Goal: Navigation & Orientation: Find specific page/section

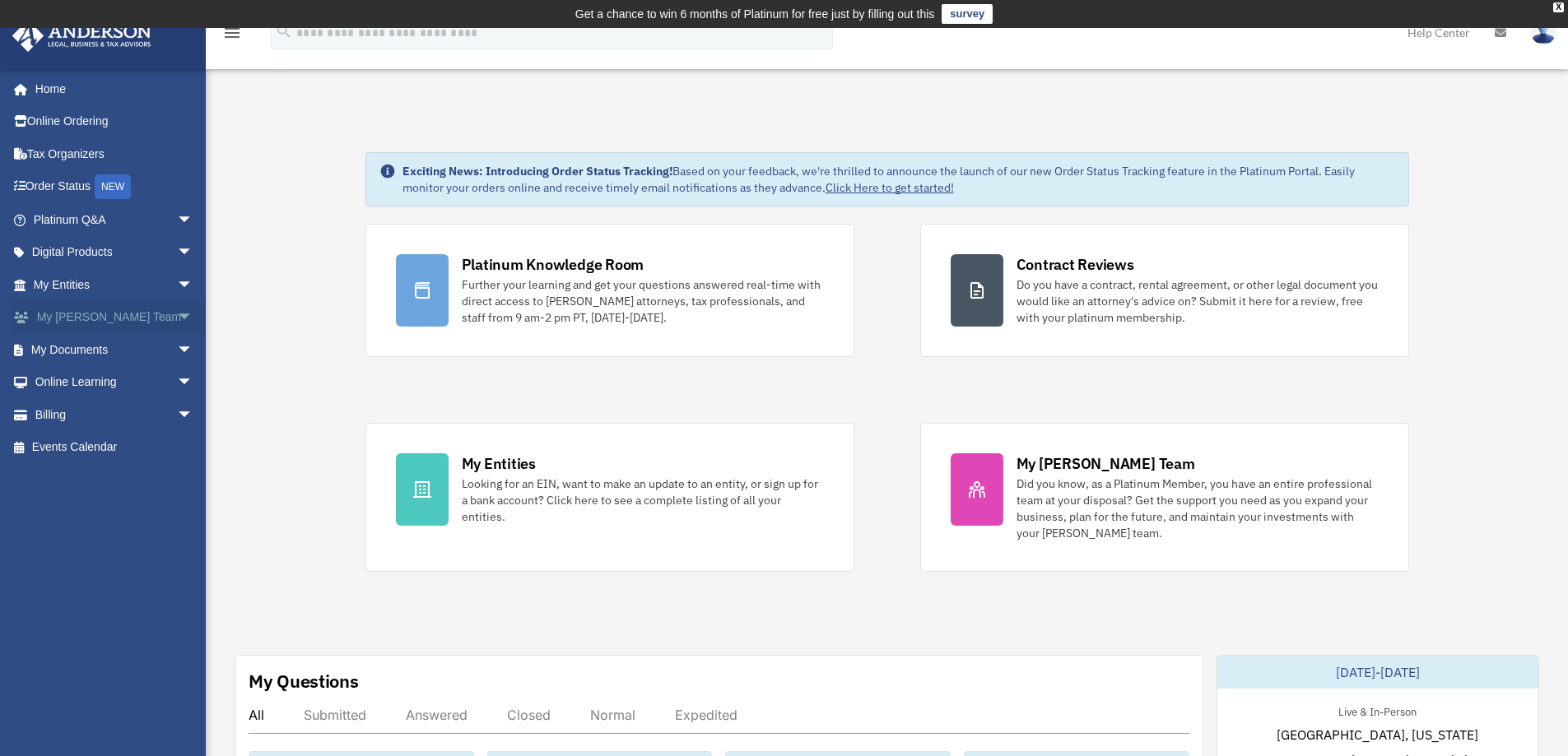
click at [177, 314] on span "arrow_drop_down" at bounding box center [194, 318] width 33 height 34
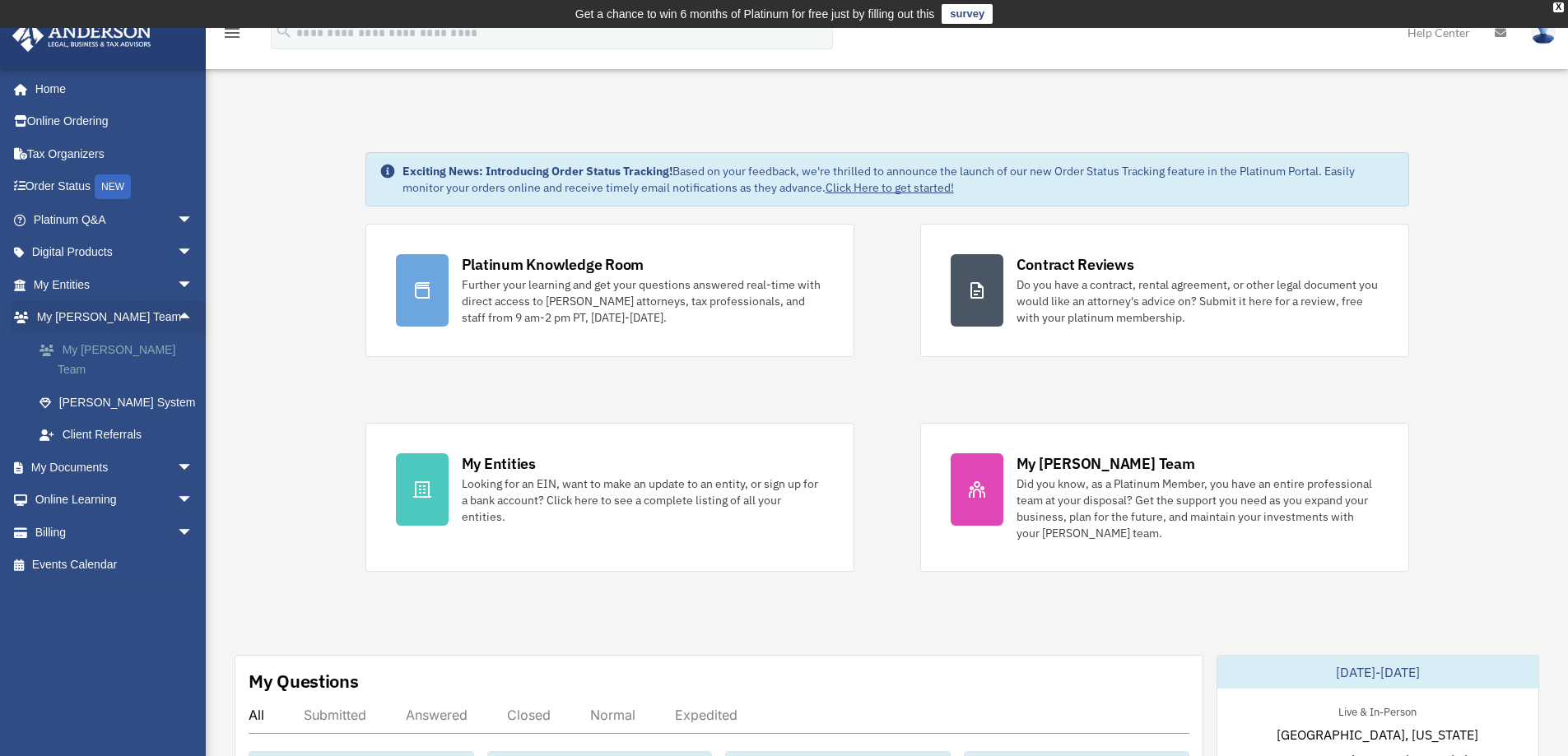
click at [136, 351] on link "My [PERSON_NAME] Team" at bounding box center [120, 360] width 195 height 53
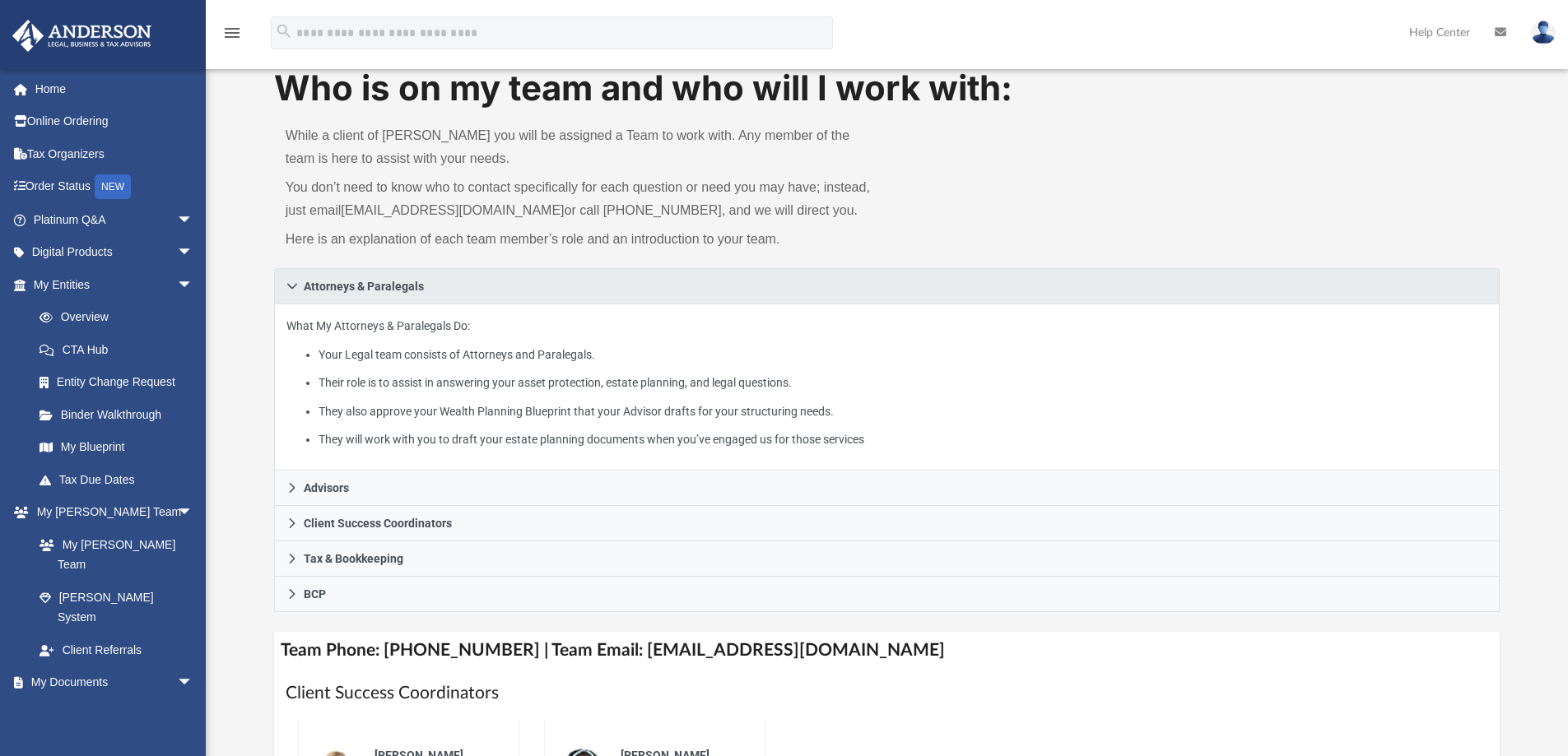
scroll to position [164, 0]
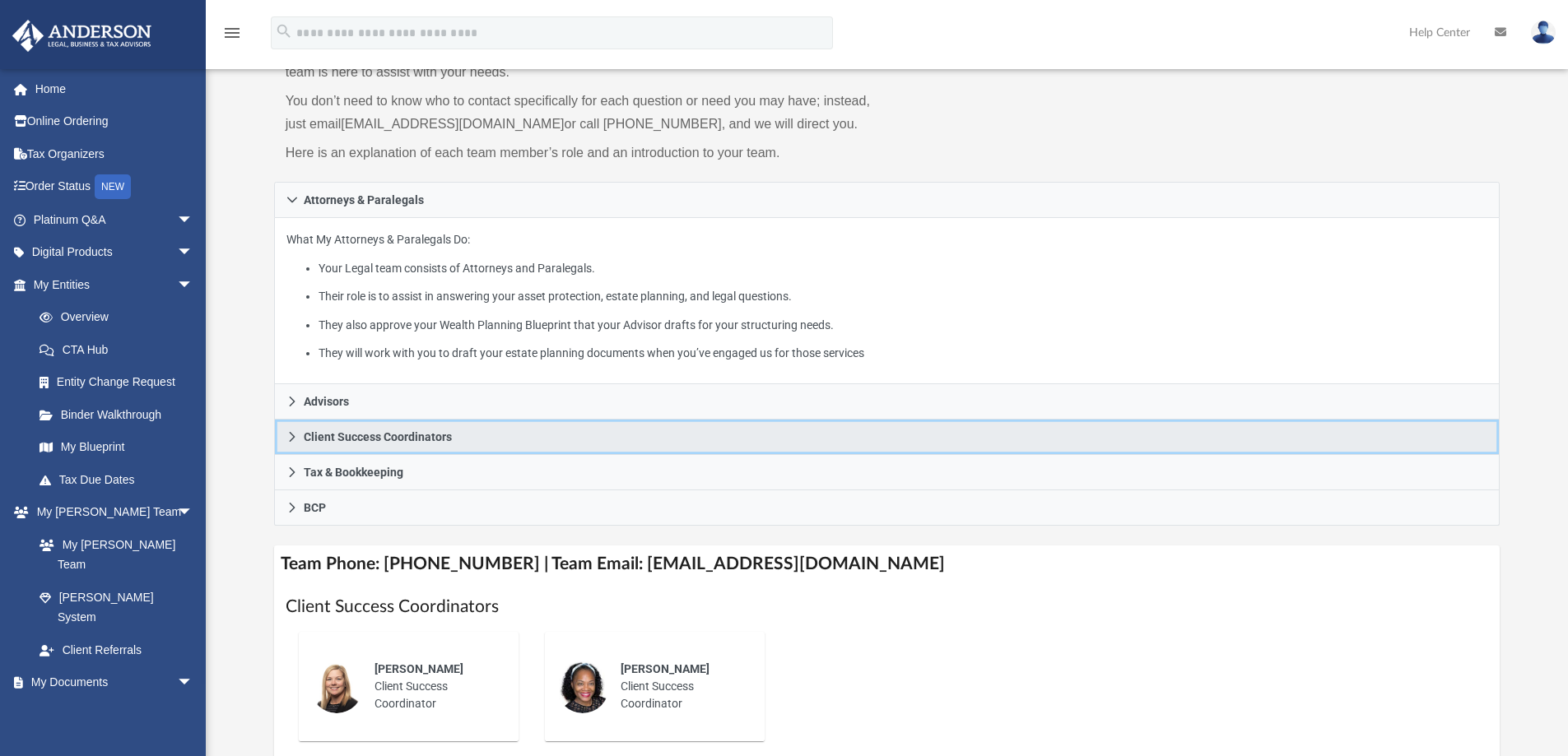
click at [373, 441] on span "Client Success Coordinators" at bounding box center [378, 437] width 148 height 12
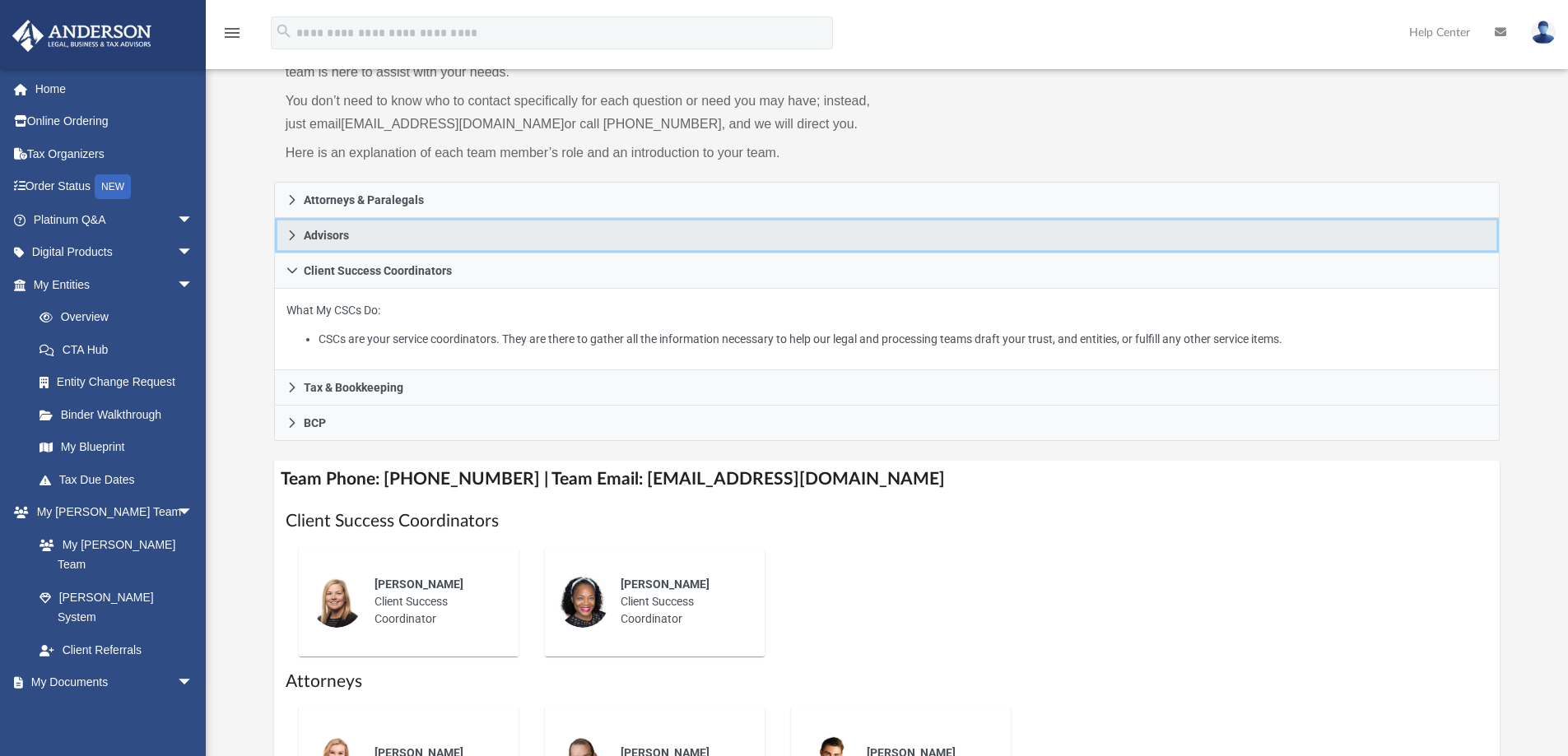
click at [304, 237] on span "Advisors" at bounding box center [326, 235] width 45 height 12
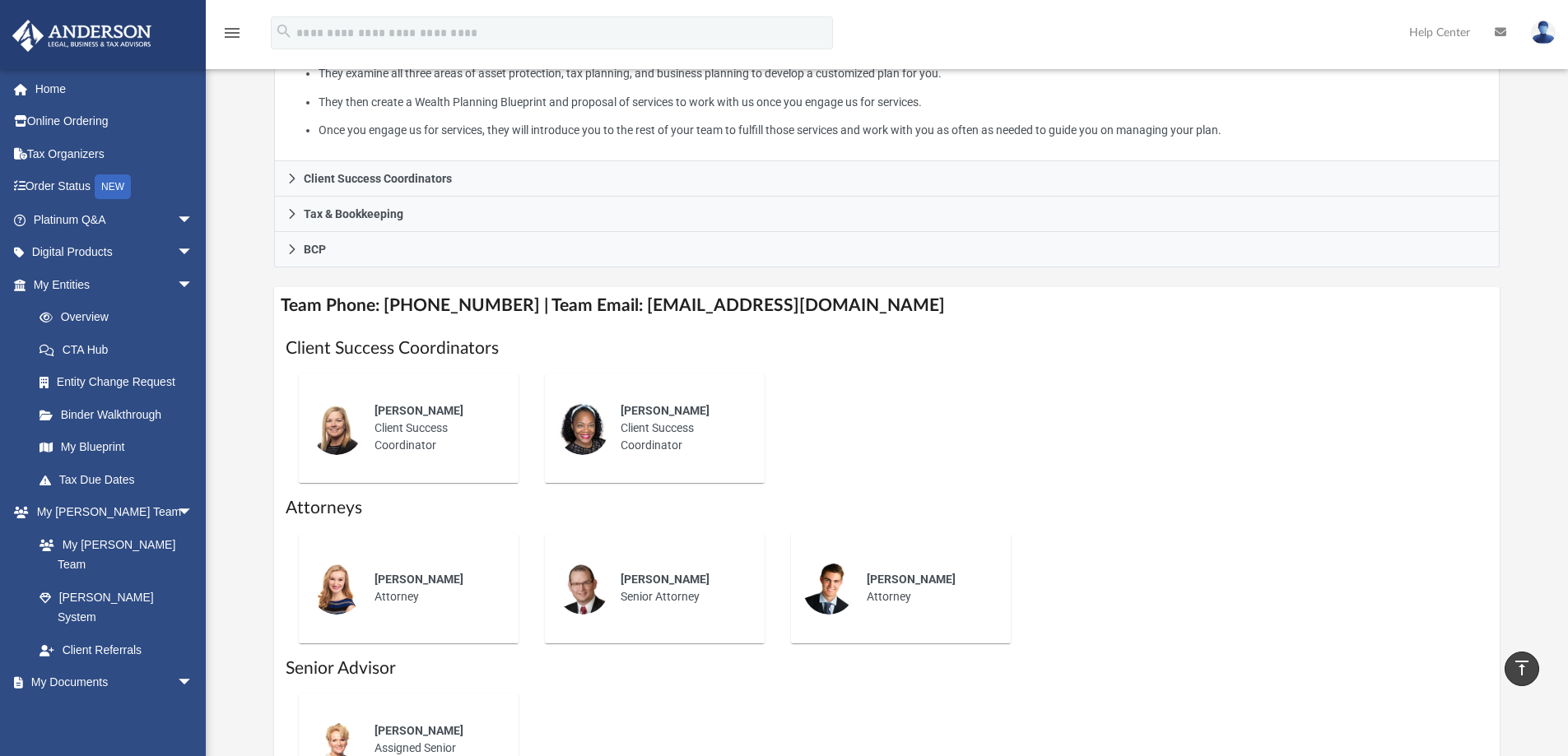
scroll to position [412, 0]
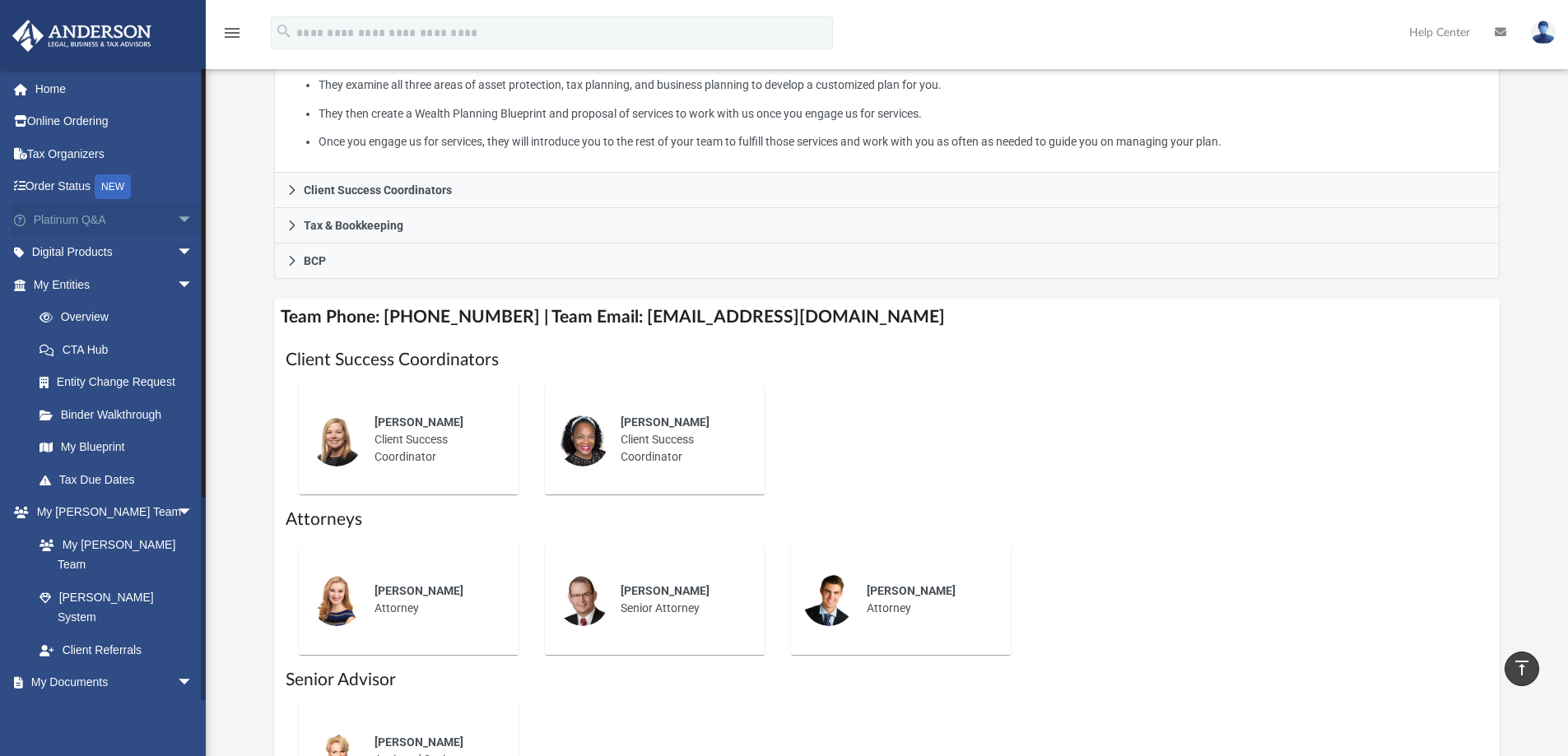
click at [177, 222] on span "arrow_drop_down" at bounding box center [194, 220] width 33 height 34
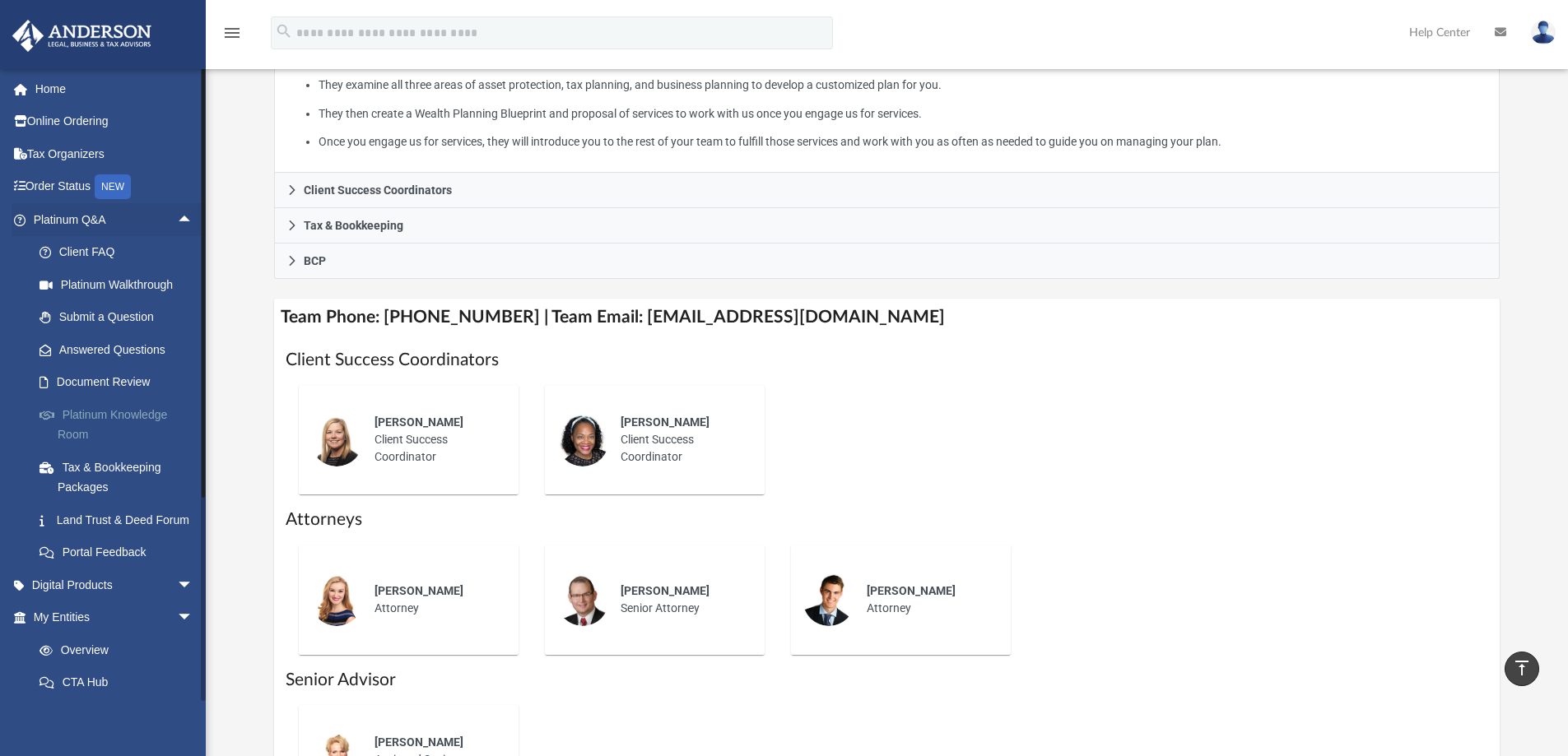
click at [93, 420] on link "Platinum Knowledge Room" at bounding box center [120, 424] width 195 height 53
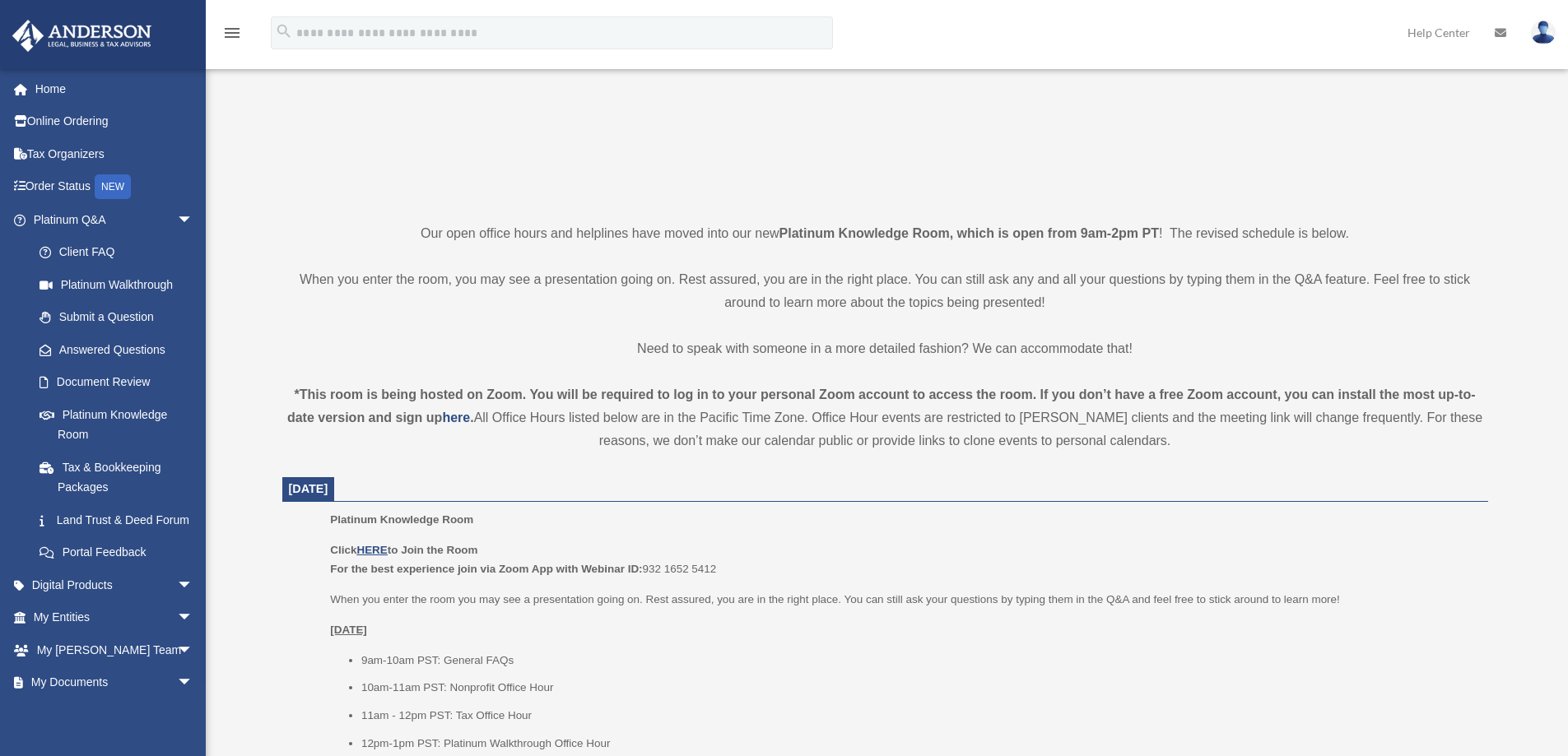
scroll to position [329, 0]
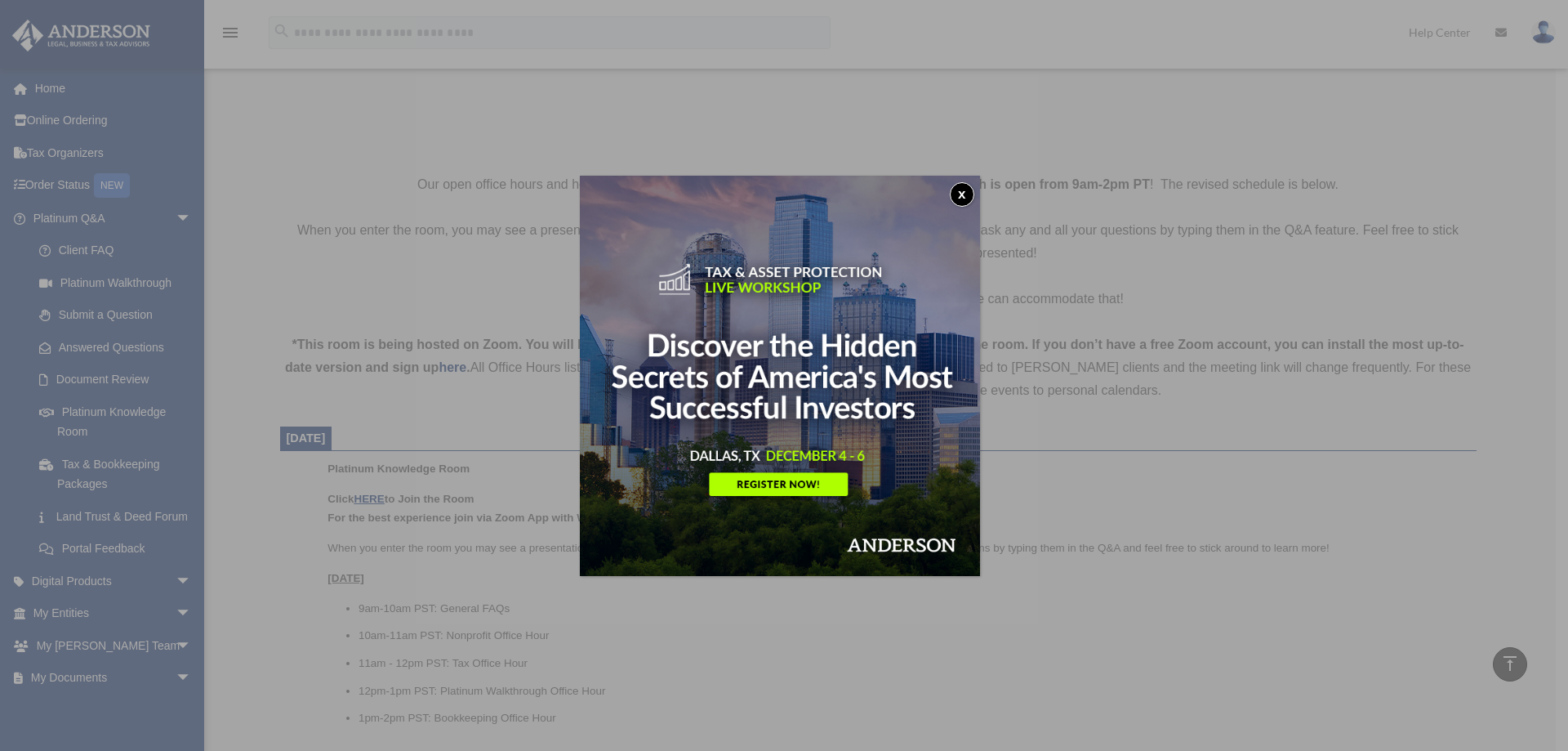
click at [965, 191] on button "x" at bounding box center [962, 194] width 25 height 25
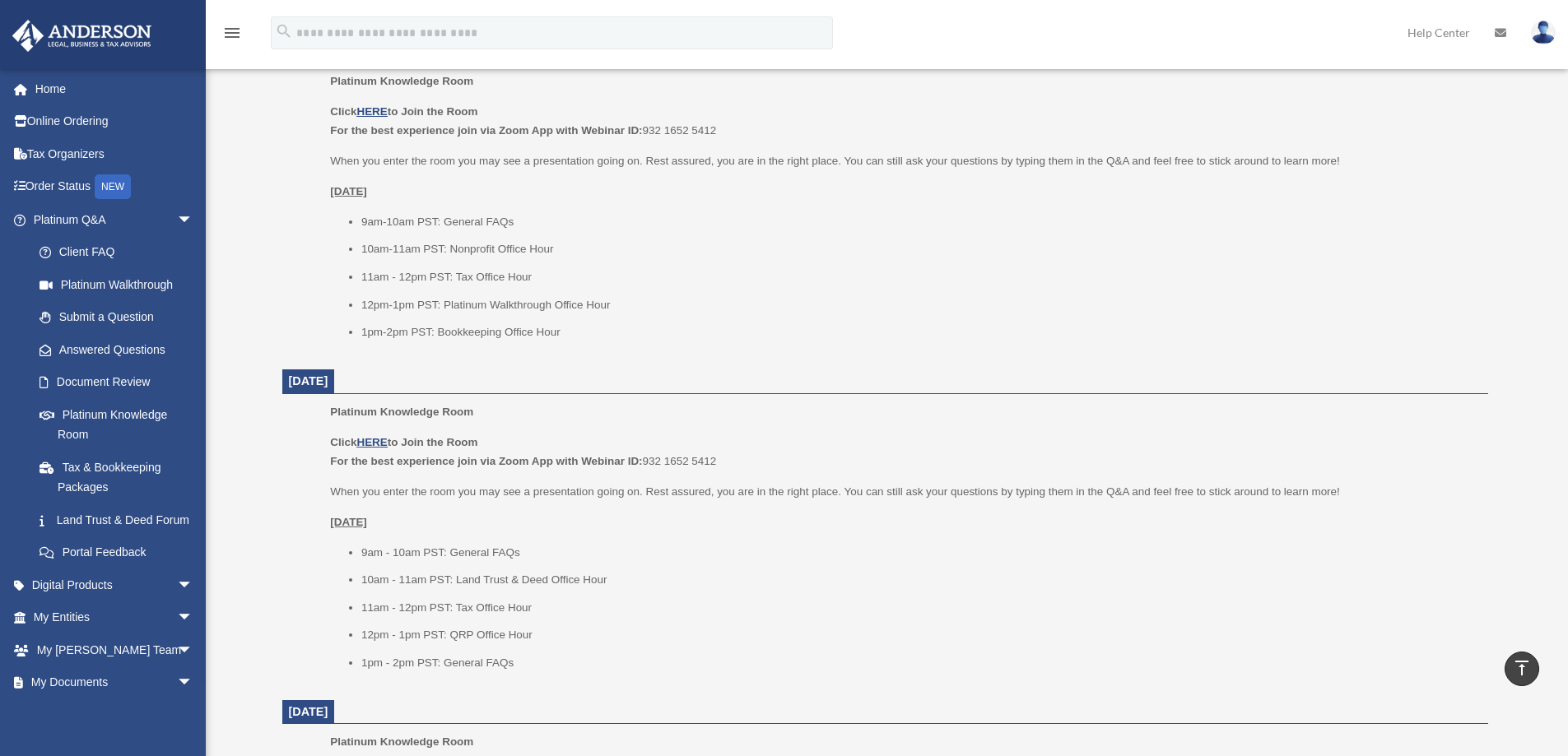
scroll to position [741, 0]
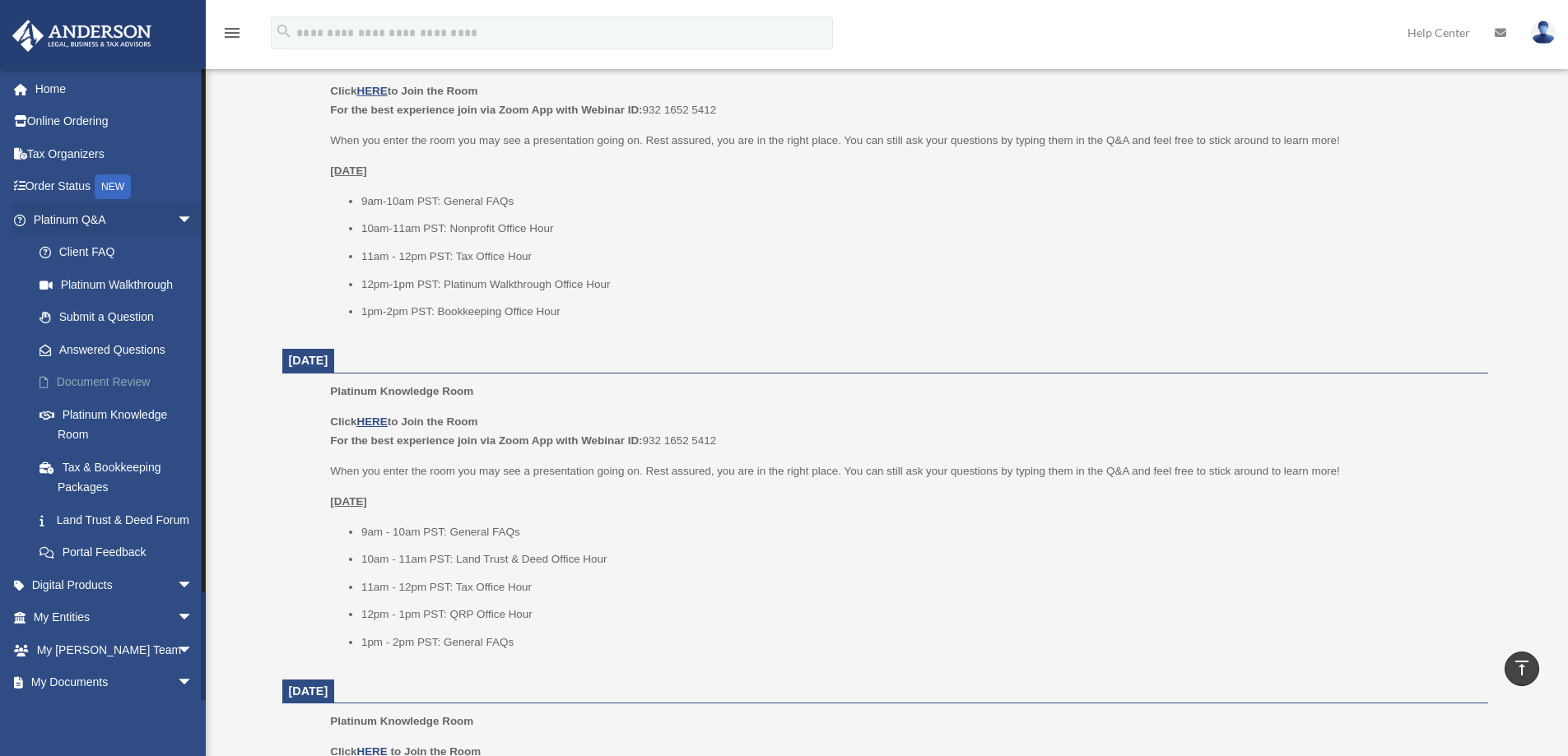
click at [108, 385] on link "Document Review" at bounding box center [120, 383] width 195 height 33
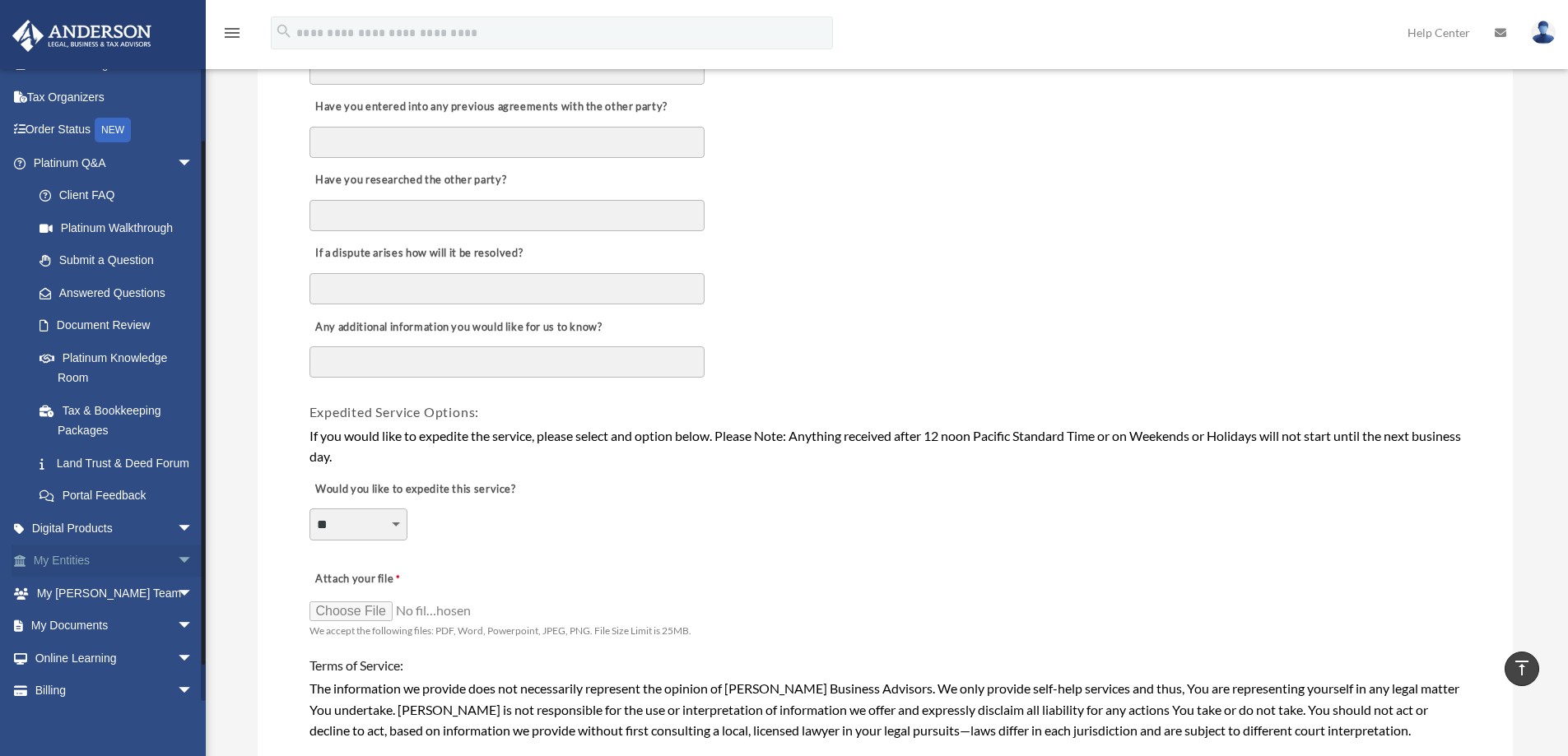
scroll to position [83, 0]
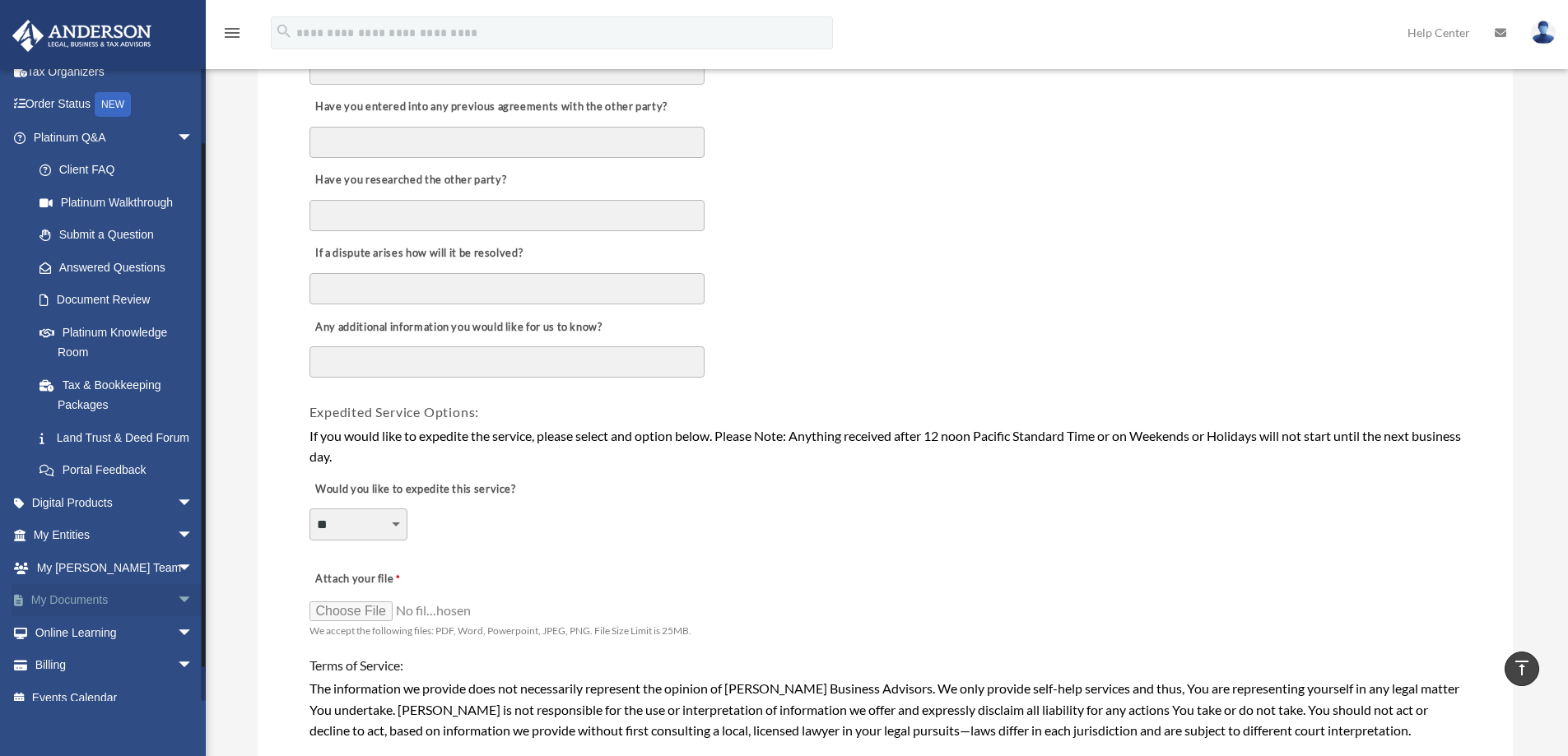
click at [177, 615] on span "arrow_drop_down" at bounding box center [194, 601] width 33 height 34
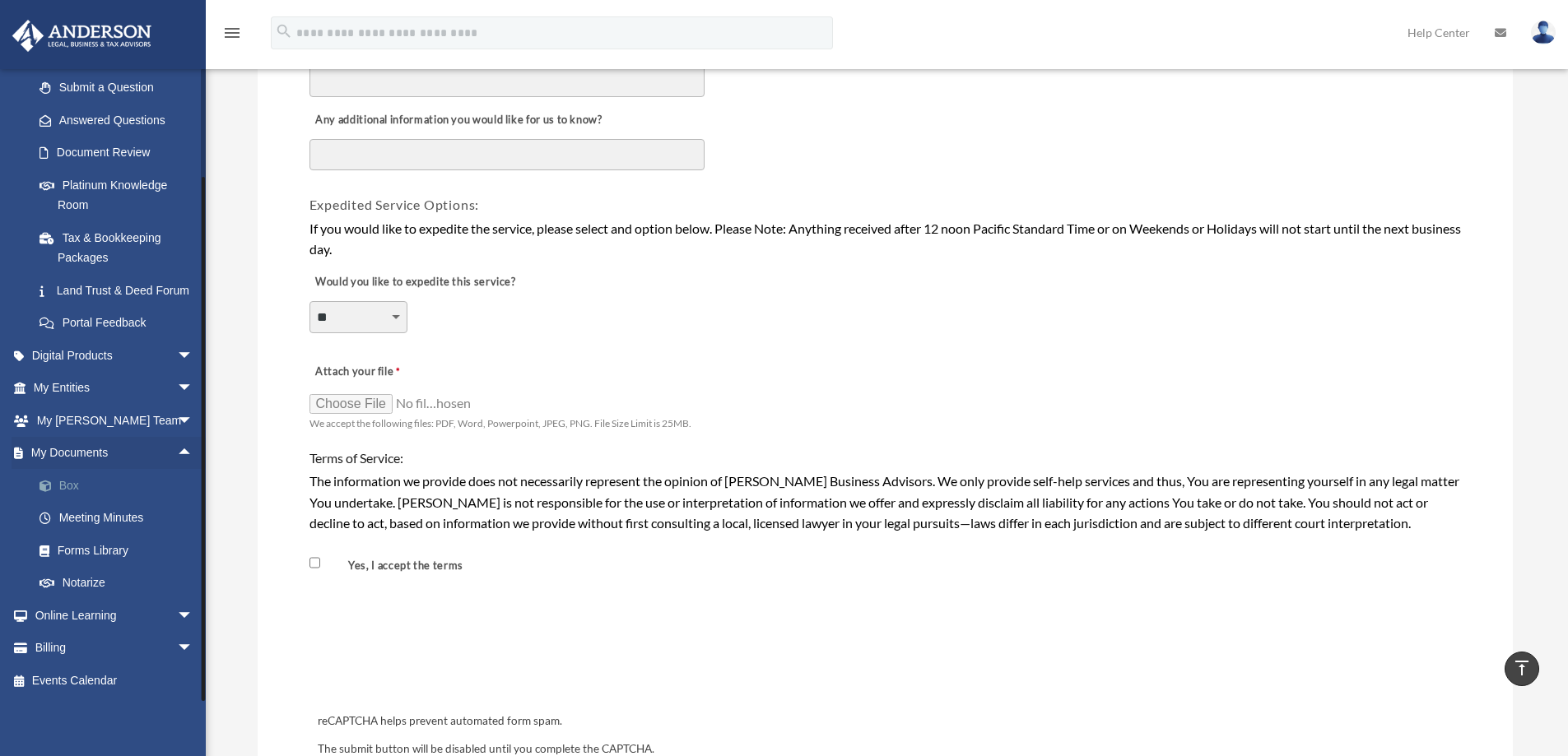
scroll to position [1234, 0]
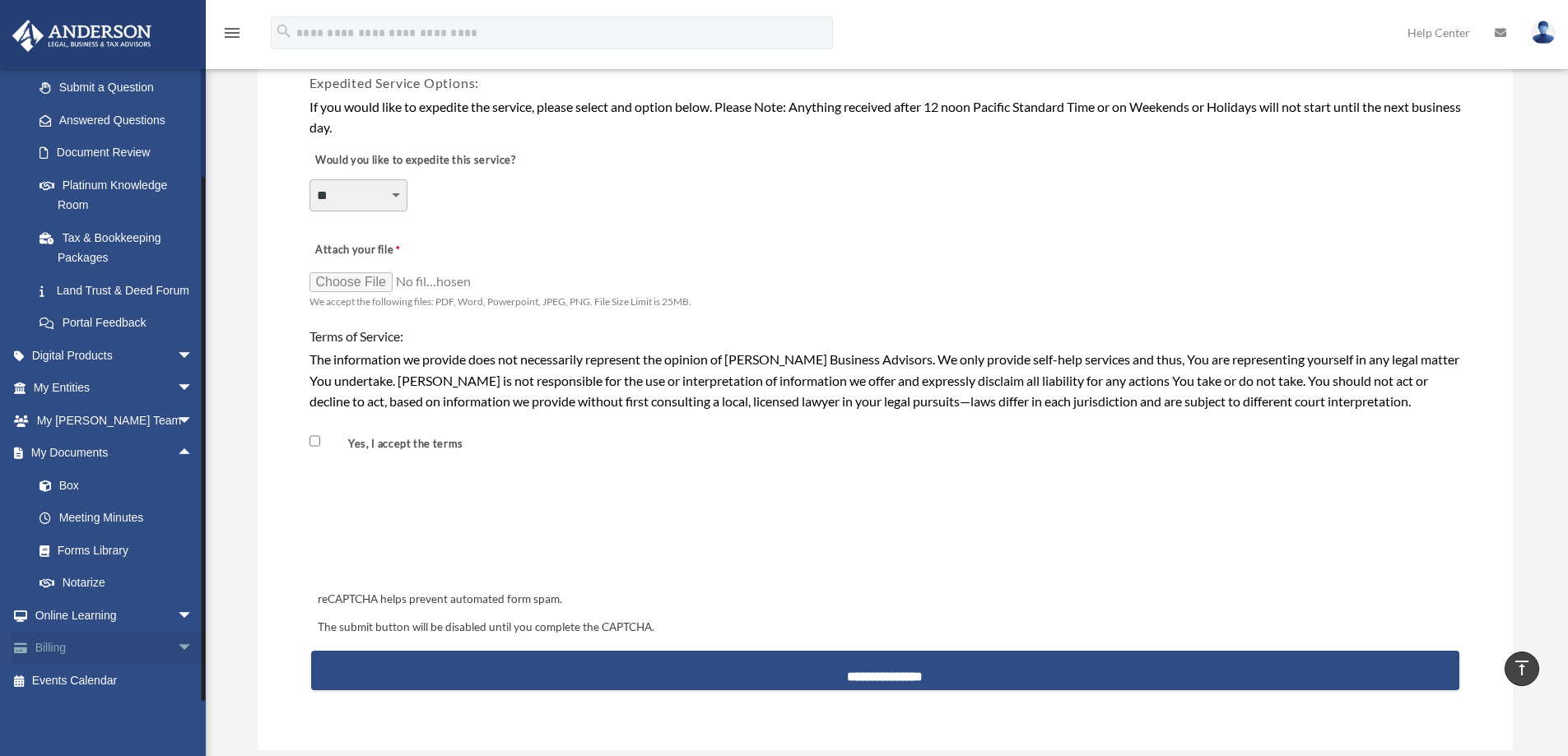
click at [177, 642] on span "arrow_drop_down" at bounding box center [194, 649] width 33 height 34
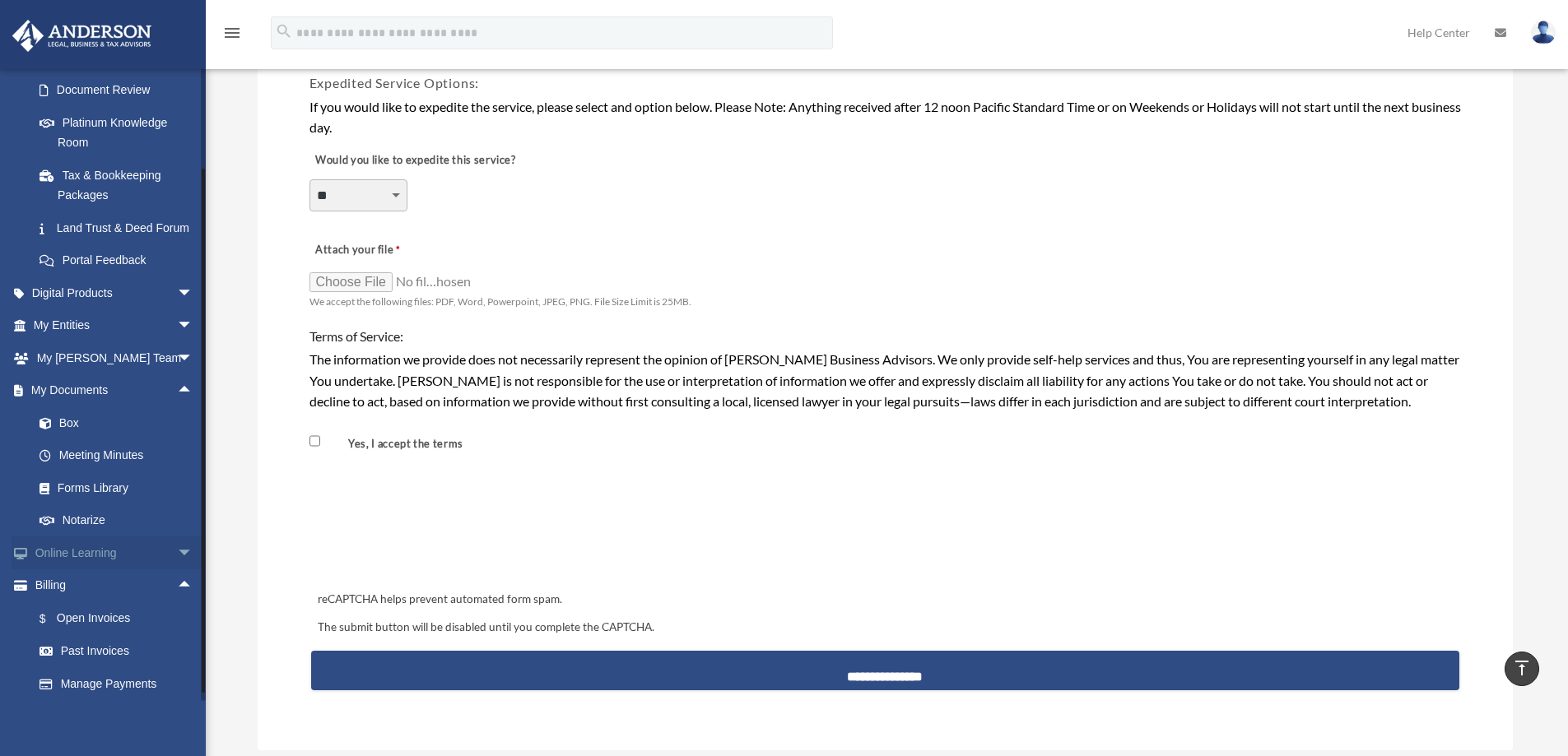
scroll to position [332, 0]
